Goal: Subscribe to service/newsletter

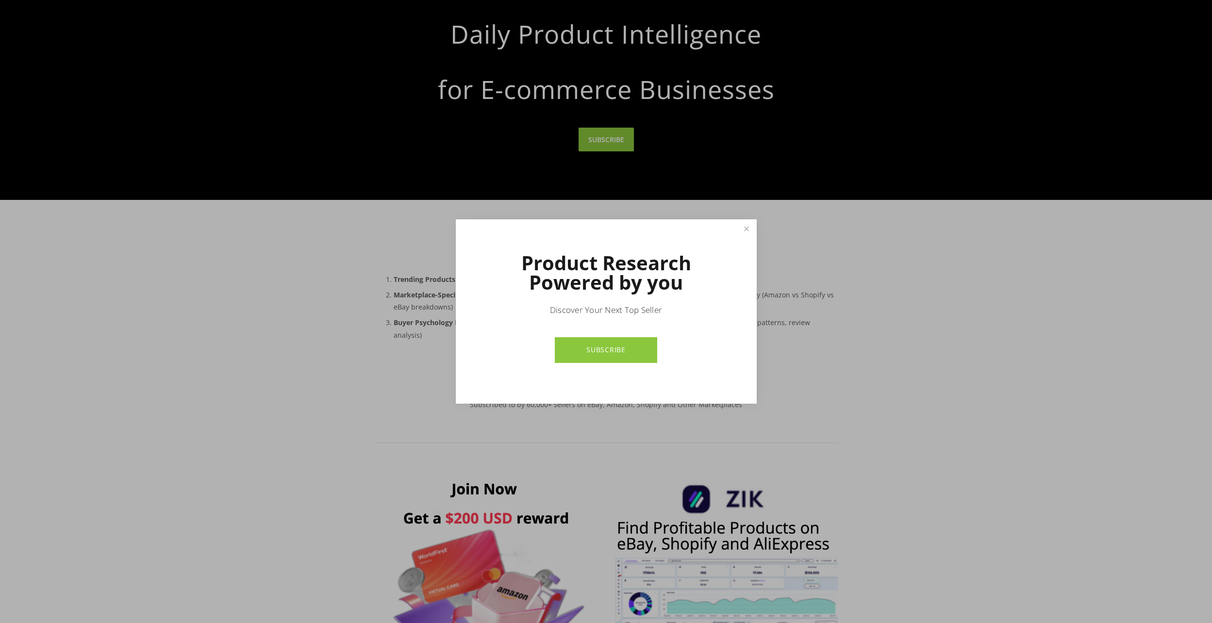
scroll to position [49, 0]
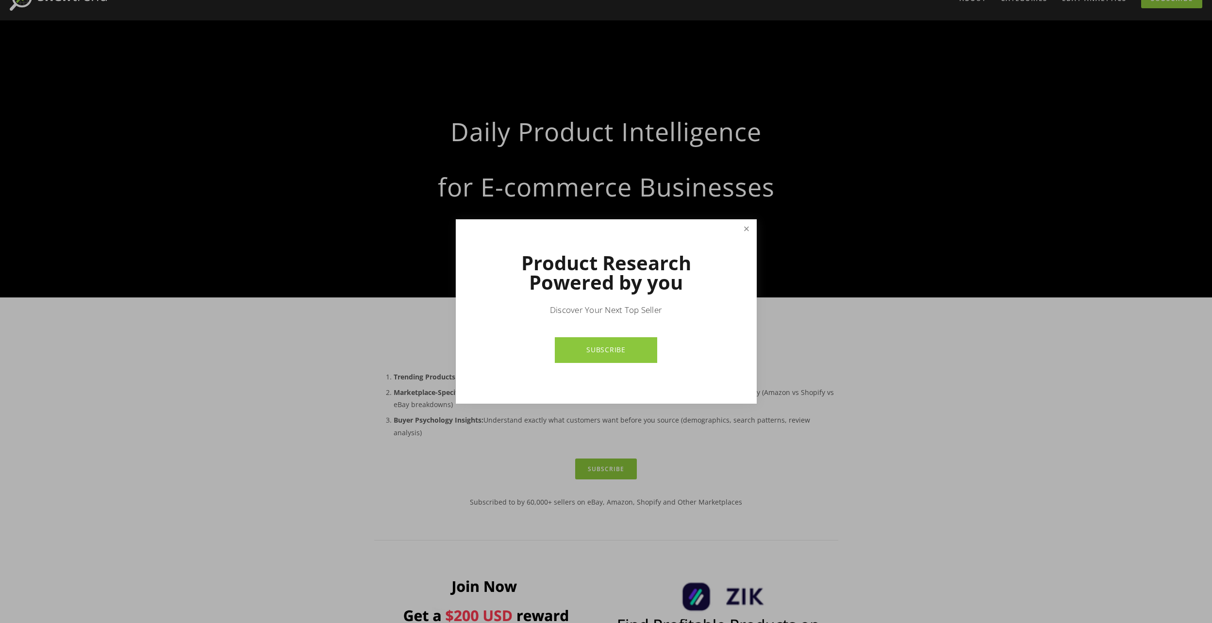
click at [745, 231] on link "Close" at bounding box center [746, 229] width 17 height 17
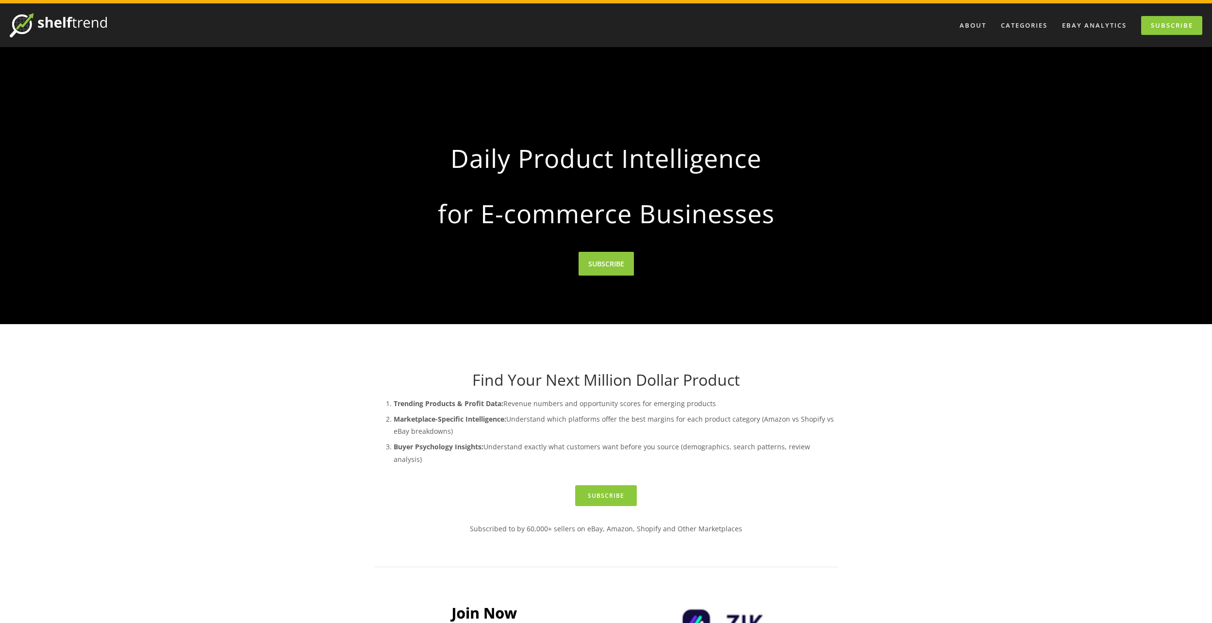
scroll to position [0, 0]
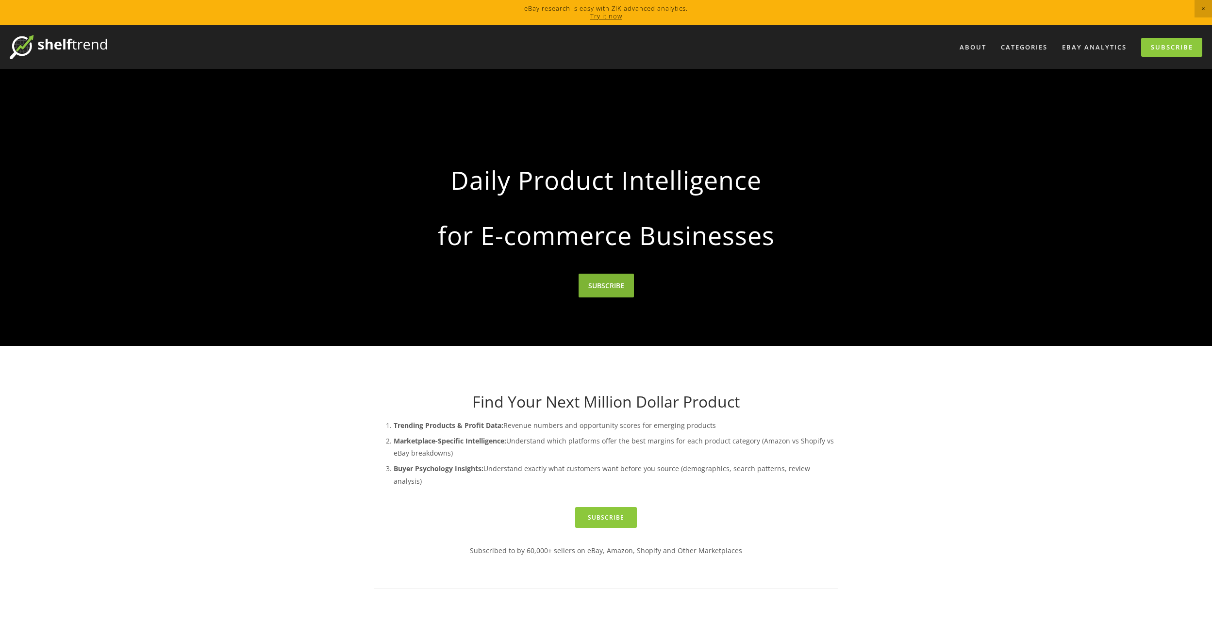
click at [614, 282] on link "SUBSCRIBE" at bounding box center [606, 286] width 55 height 24
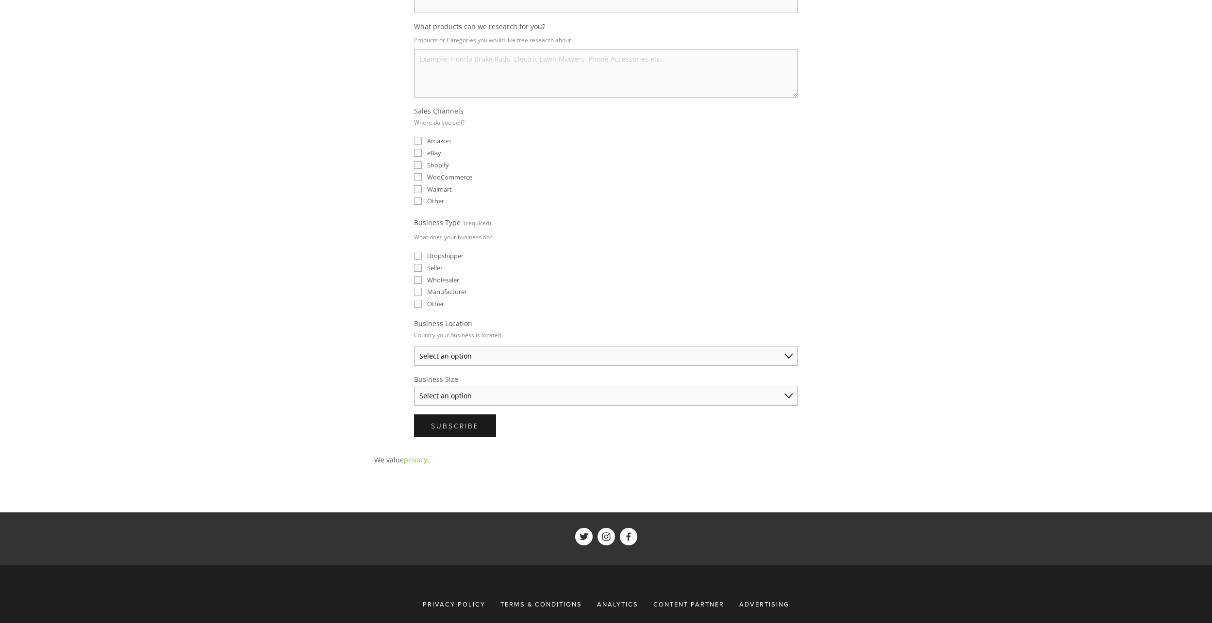
scroll to position [33, 0]
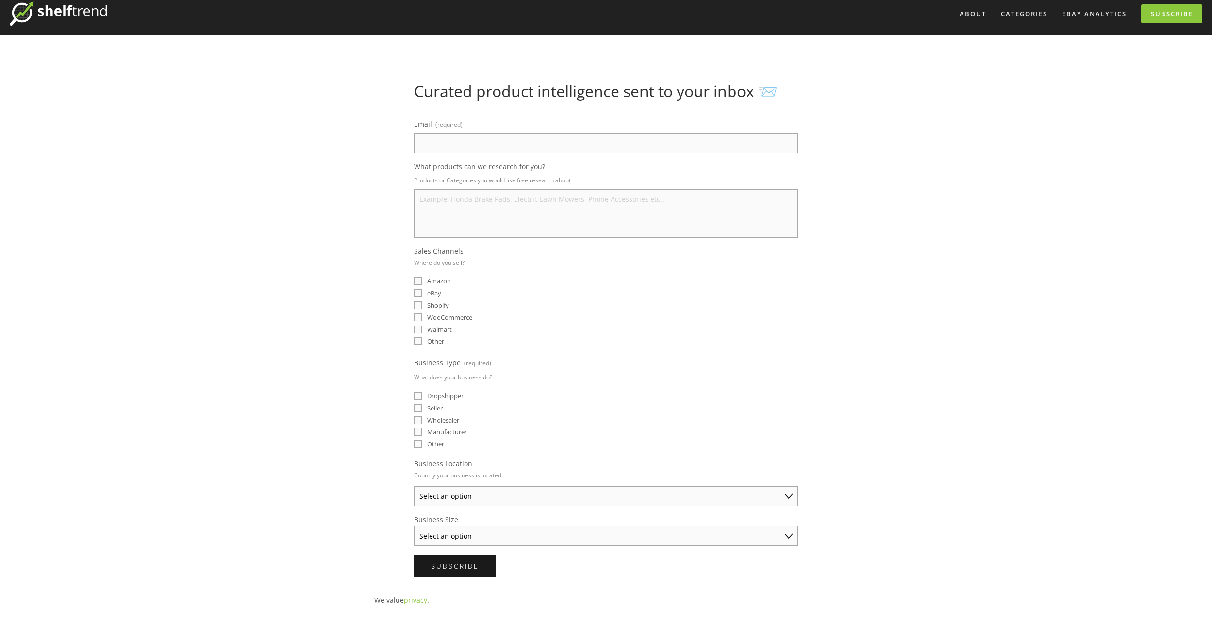
click at [452, 147] on input "Email (required)" at bounding box center [606, 143] width 384 height 20
type input "NEDIM948@GMAIL.COM"
click at [466, 199] on textarea "What products can we research for you?" at bounding box center [606, 213] width 384 height 49
type textarea "H"
type textarea "Power tools, home improvement tools, clothes,"
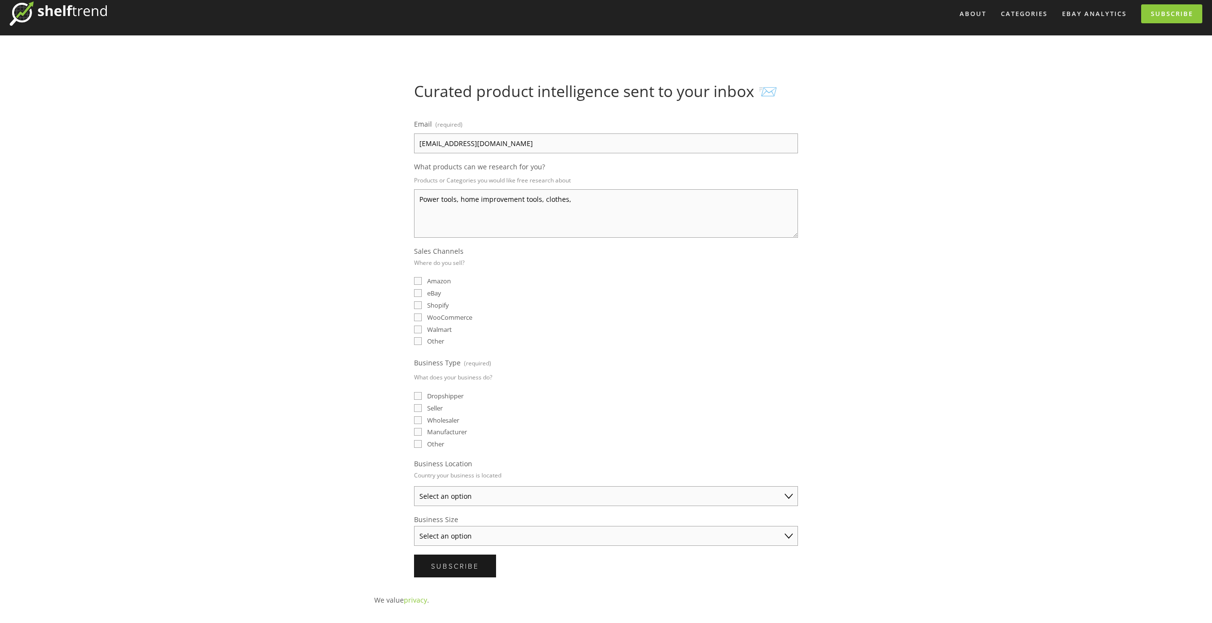
click at [436, 279] on span "Amazon" at bounding box center [439, 281] width 24 height 9
click at [422, 279] on input "Amazon" at bounding box center [418, 281] width 8 height 8
checkbox input "true"
click at [435, 290] on span "eBay" at bounding box center [434, 293] width 14 height 9
click at [422, 290] on input "eBay" at bounding box center [418, 293] width 8 height 8
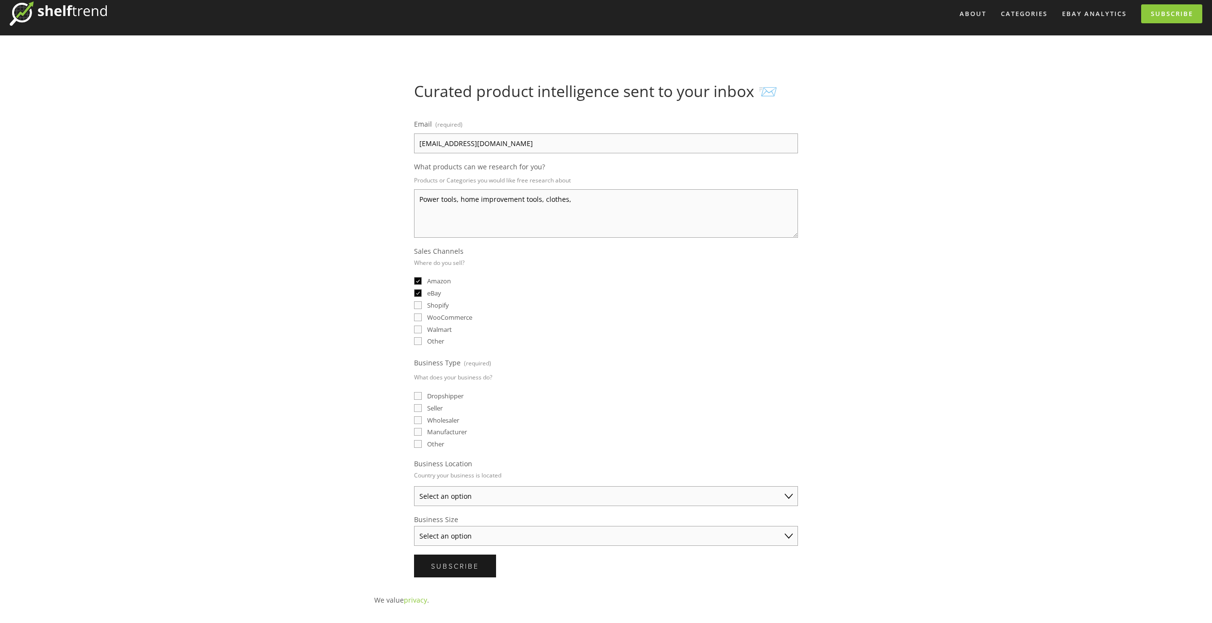
checkbox input "true"
click at [450, 399] on span "Dropshipper" at bounding box center [445, 396] width 36 height 9
click at [422, 399] on input "Dropshipper" at bounding box center [418, 396] width 8 height 8
checkbox input "true"
click at [436, 406] on span "Seller" at bounding box center [435, 408] width 16 height 9
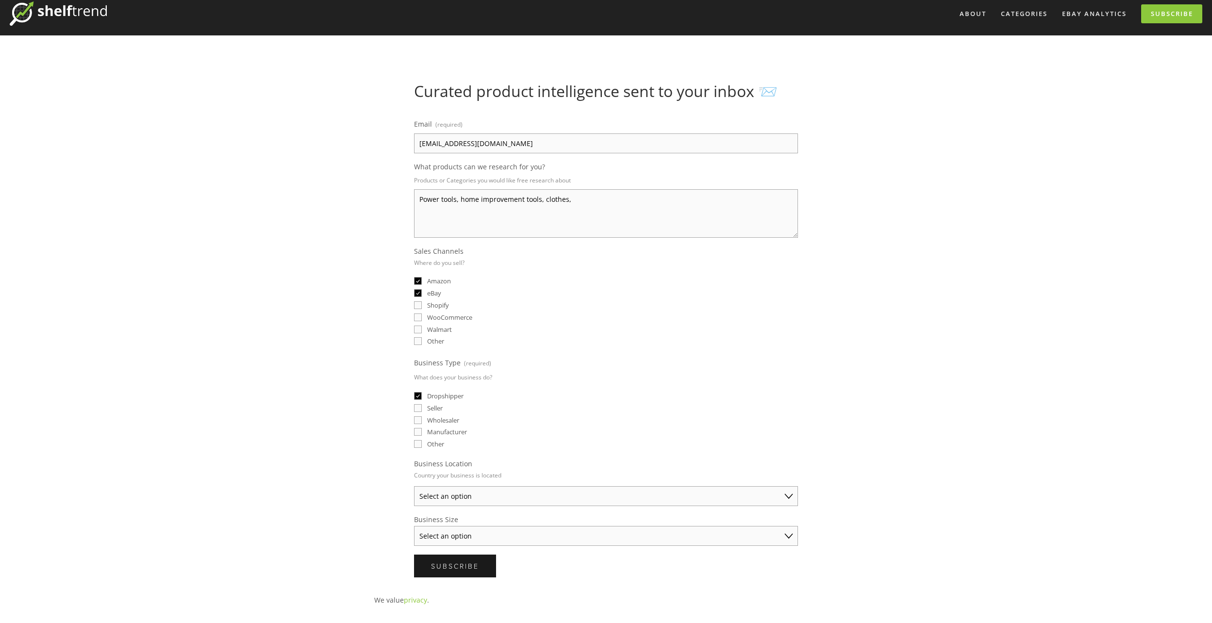
click at [422, 406] on input "Seller" at bounding box center [418, 408] width 8 height 8
checkbox input "true"
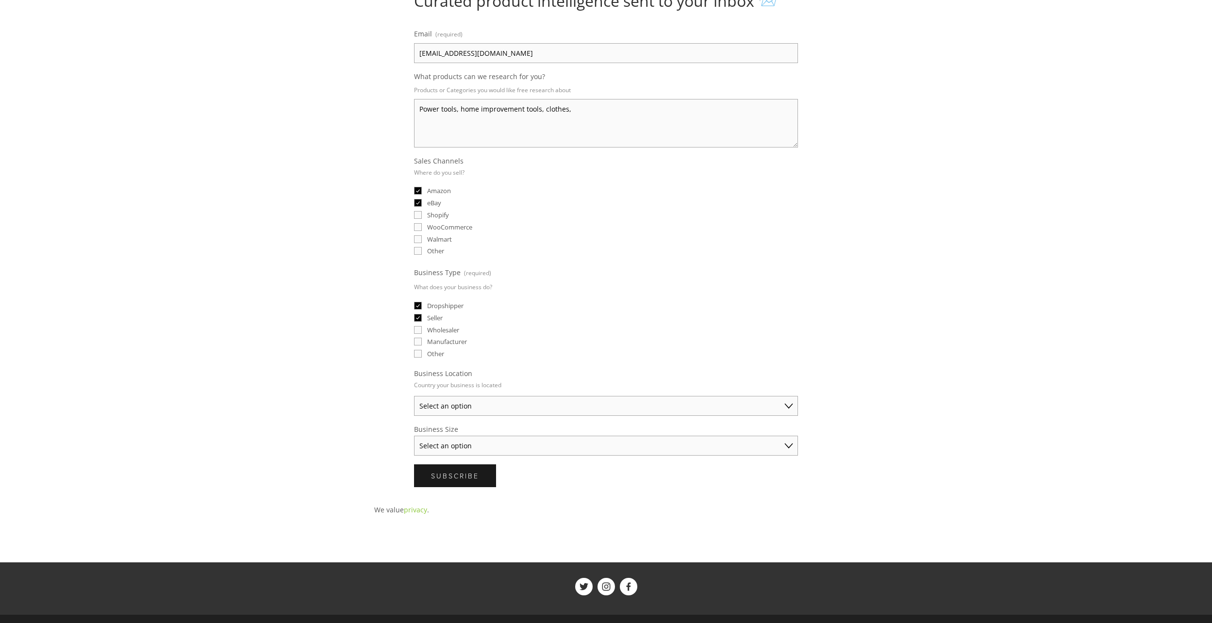
scroll to position [131, 0]
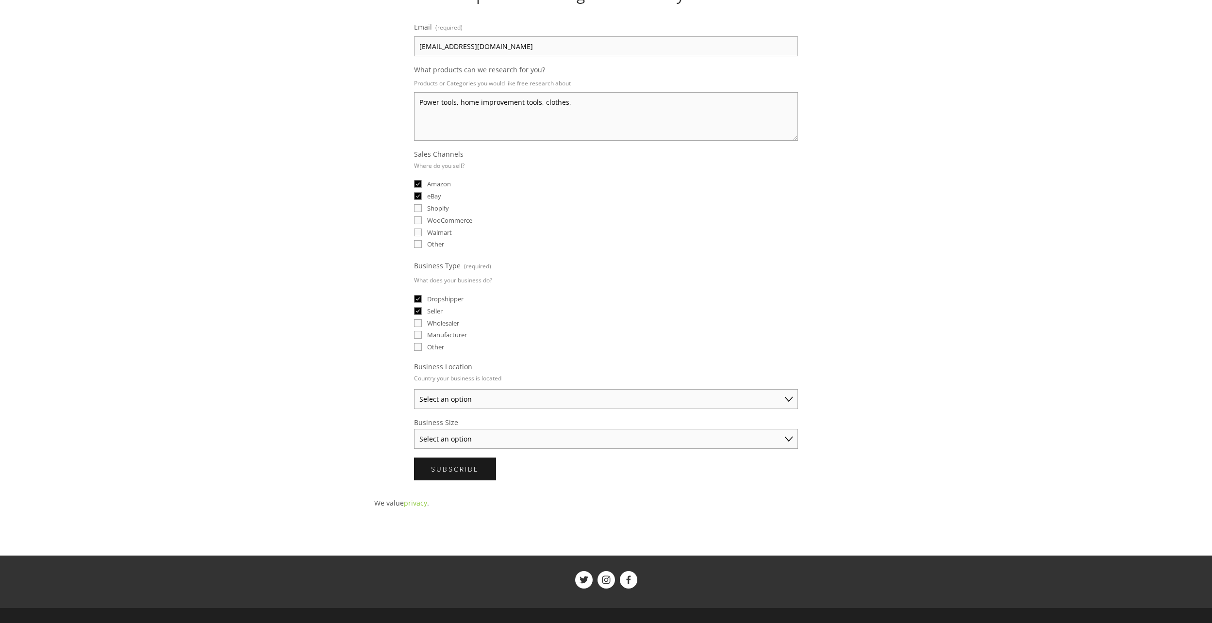
click at [500, 407] on html "eBay research is easy with ZIK advanced analytics. Try it now About Categories …" at bounding box center [606, 294] width 1212 height 851
click at [498, 403] on select "Select an option Australia United States United Kingdom China Japan Germany Can…" at bounding box center [606, 399] width 384 height 20
select select "United States"
click at [414, 389] on select "Select an option Australia United States United Kingdom China Japan Germany Can…" at bounding box center [606, 399] width 384 height 20
click at [463, 436] on select "Select an option Solo Merchant (under $50K annual sales) Small Business ($50K -…" at bounding box center [606, 439] width 384 height 20
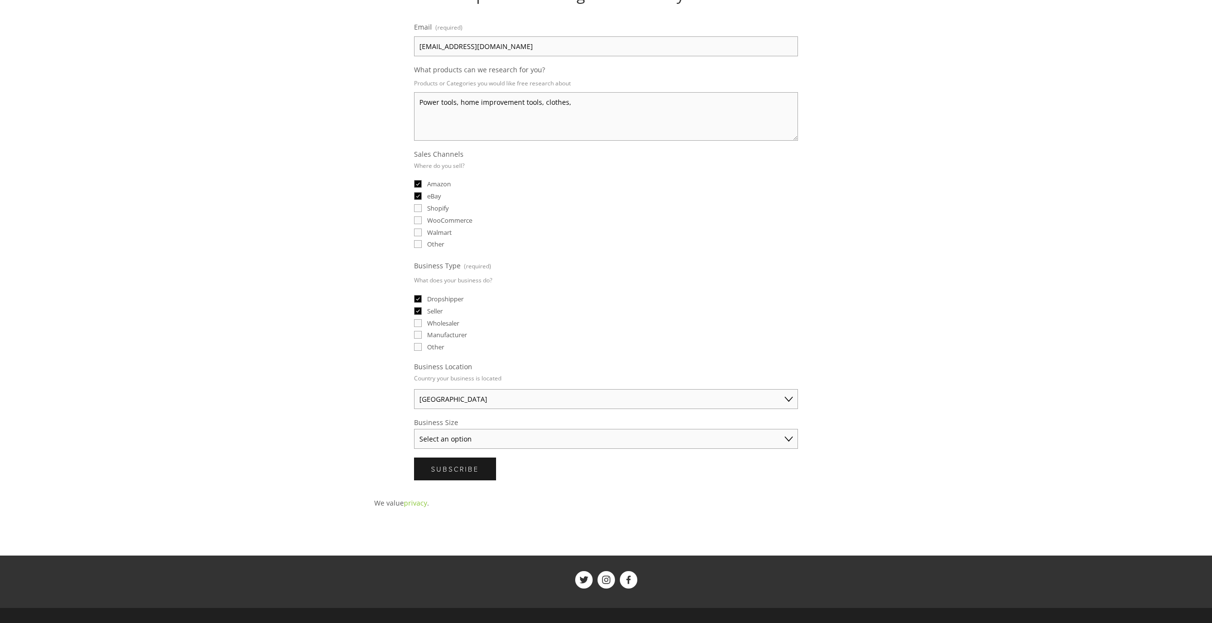
select select "Solo Merchant (under $50K annual sales)"
click at [414, 429] on select "Select an option Solo Merchant (under $50K annual sales) Small Business ($50K -…" at bounding box center [606, 439] width 384 height 20
click at [476, 475] on button "Subscribe Subscribe" at bounding box center [455, 469] width 82 height 23
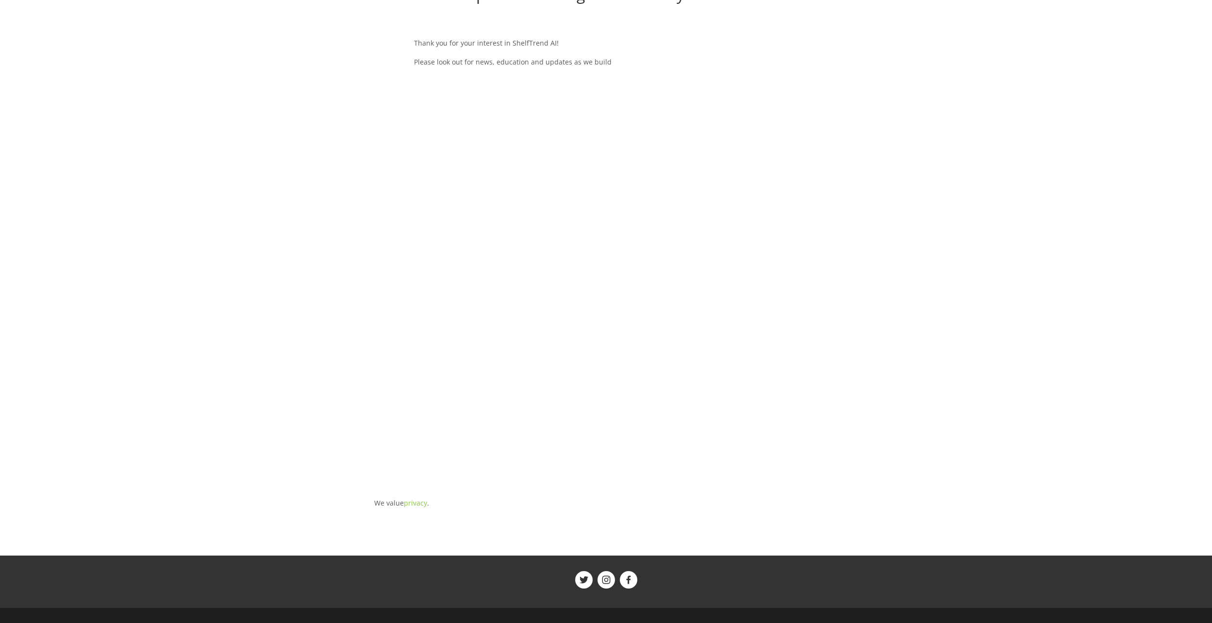
scroll to position [33, 0]
